Goal: Navigation & Orientation: Find specific page/section

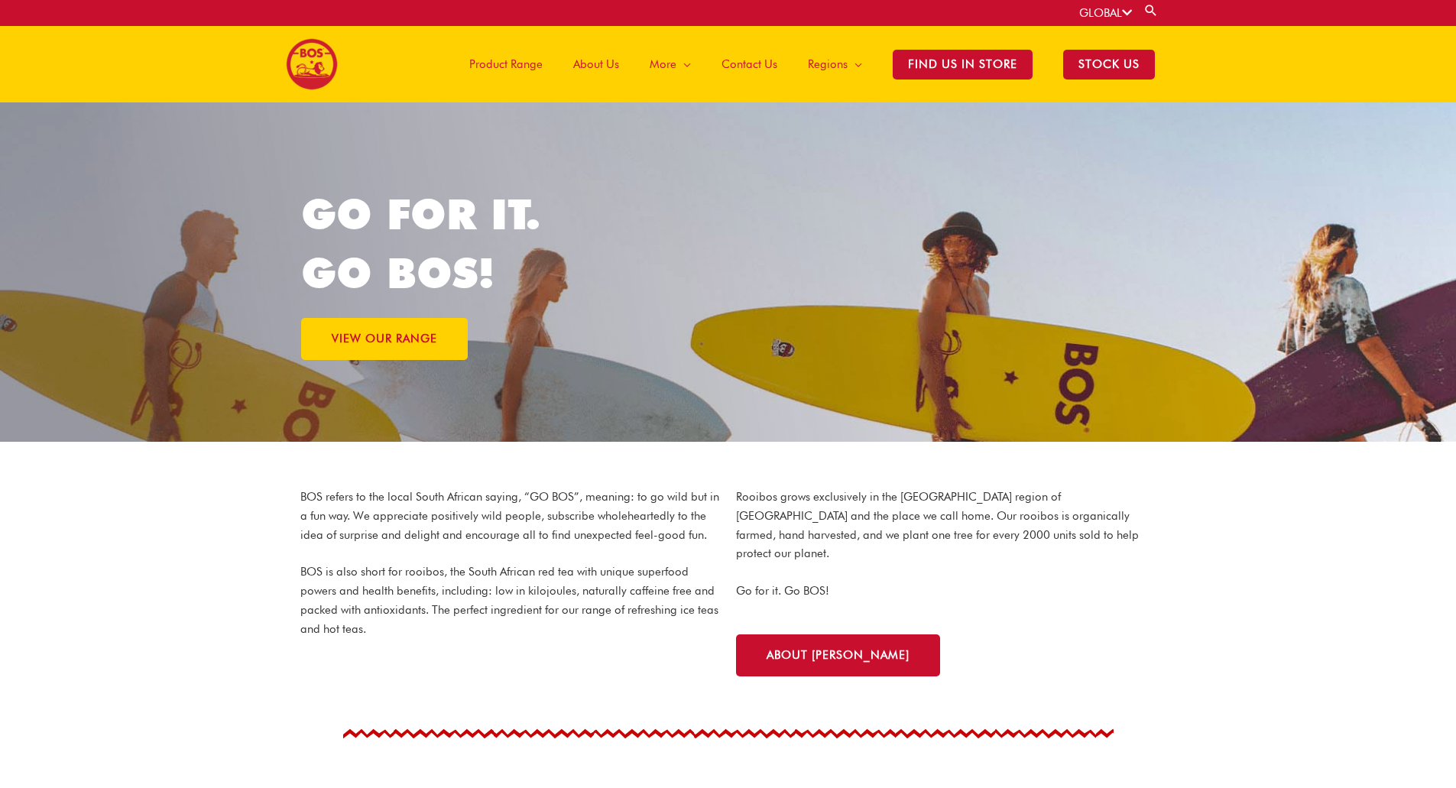
click at [619, 57] on span "About Us" at bounding box center [596, 64] width 46 height 46
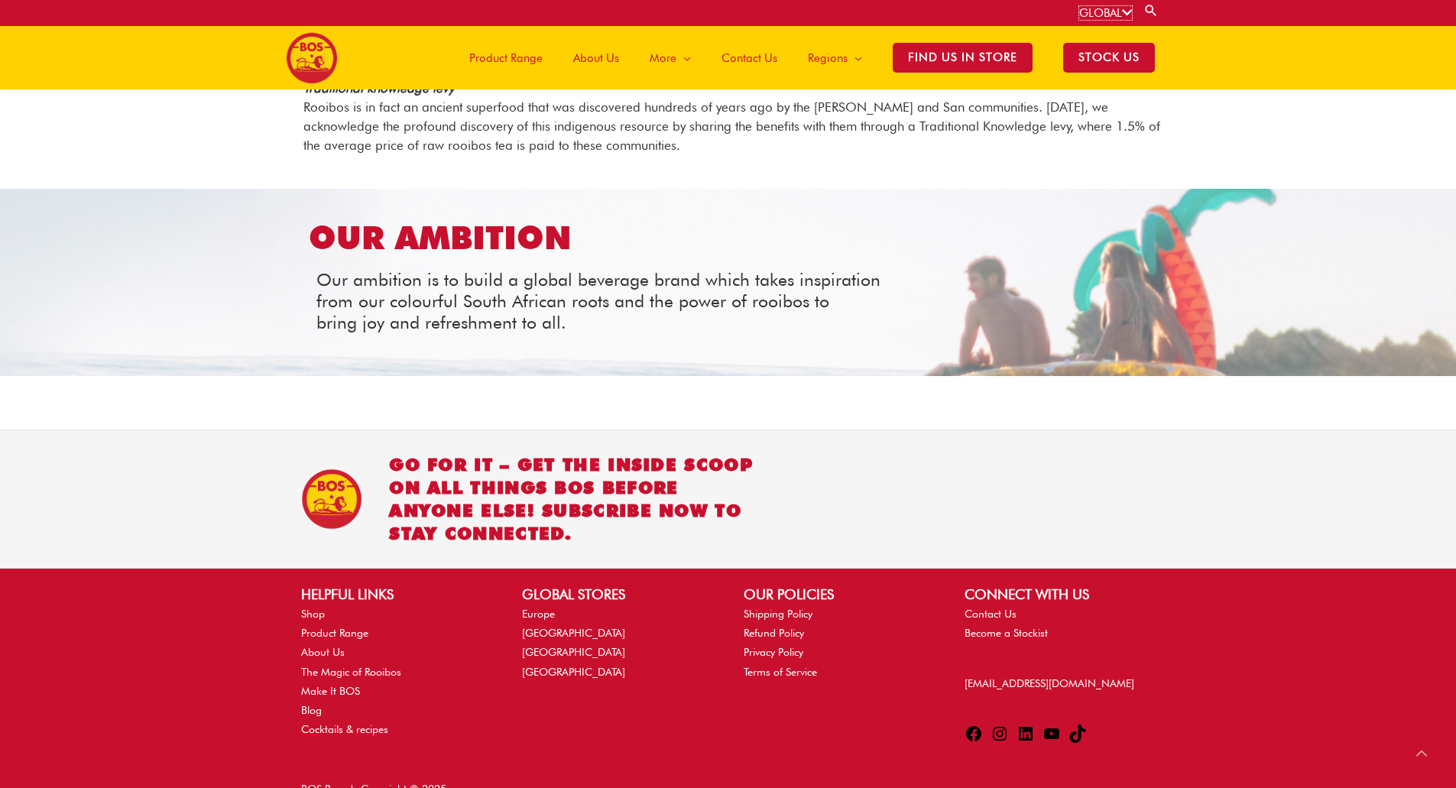
scroll to position [1690, 0]
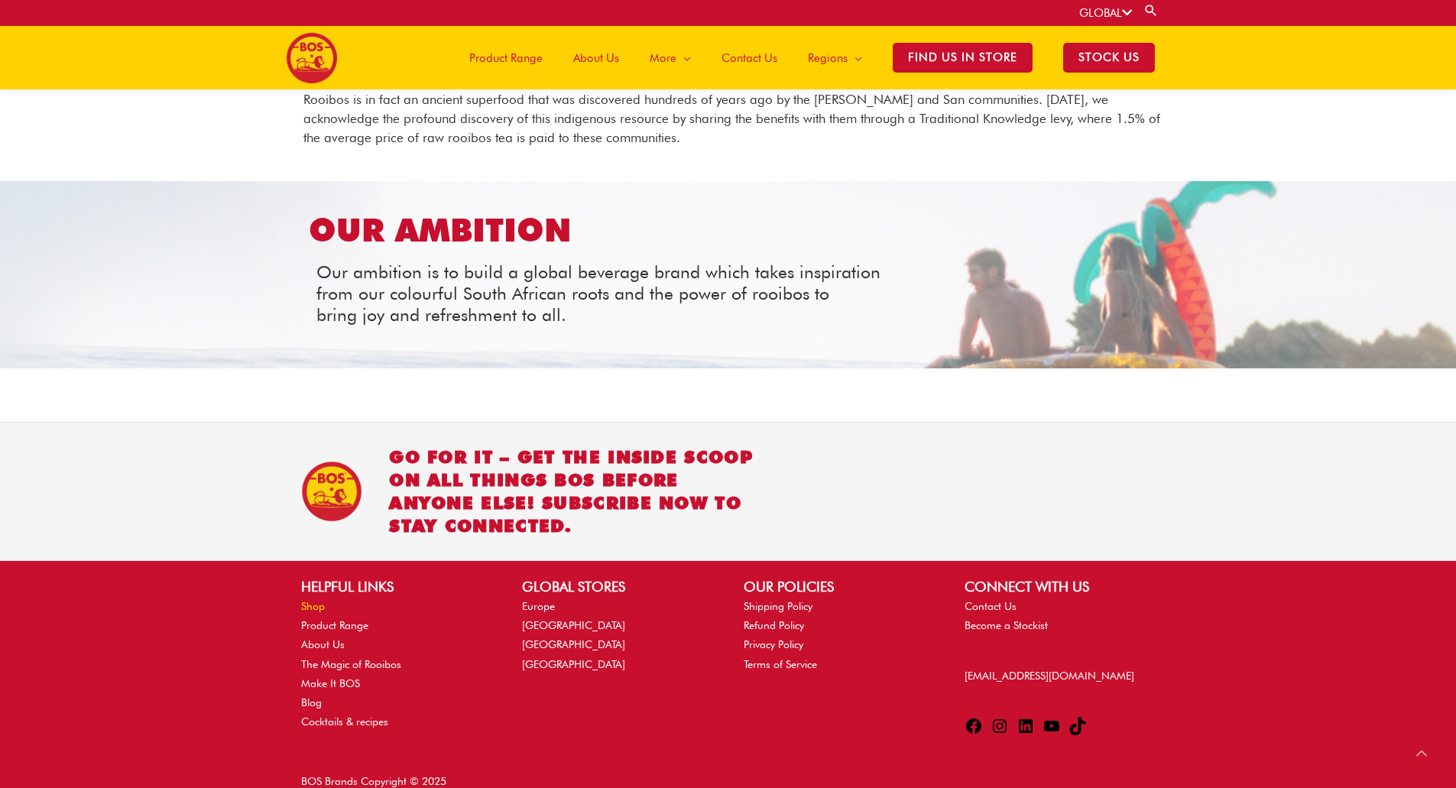
click at [309, 600] on link "Shop" at bounding box center [313, 606] width 24 height 12
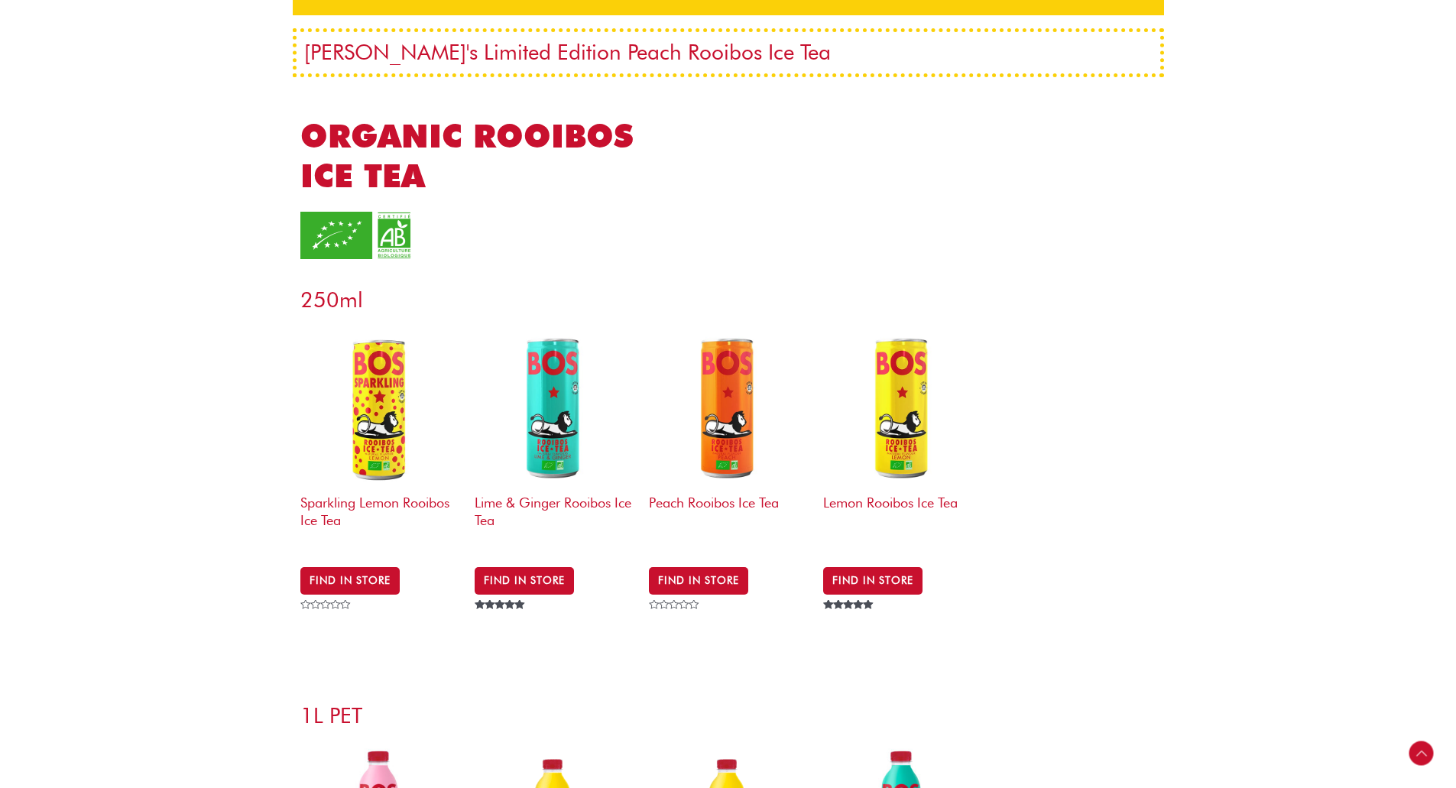
scroll to position [306, 0]
